Goal: Task Accomplishment & Management: Manage account settings

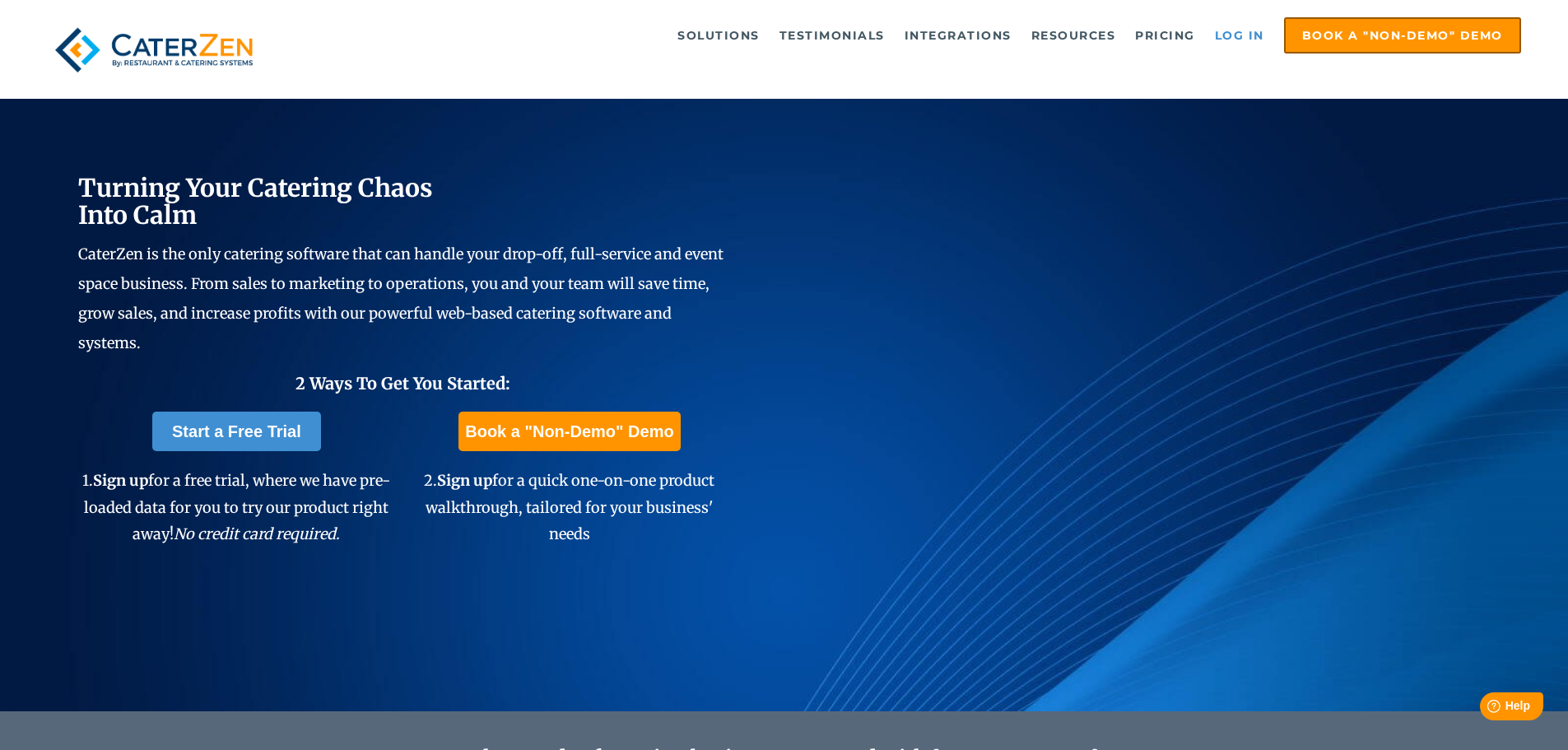
click at [1253, 34] on link "Log in" at bounding box center [1240, 36] width 66 height 33
click at [1246, 37] on link "Log in" at bounding box center [1240, 36] width 66 height 33
click at [1243, 38] on link "Log in" at bounding box center [1240, 36] width 66 height 33
